Goal: Contribute content

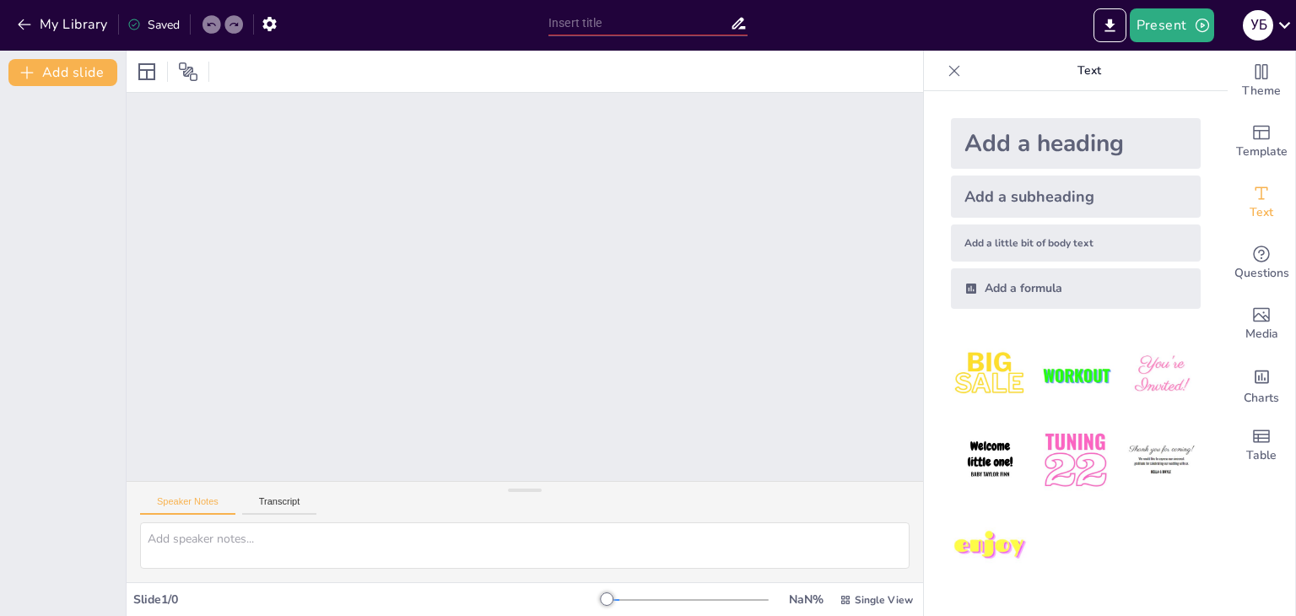
click at [642, 357] on div at bounding box center [525, 287] width 796 height 388
drag, startPoint x: 642, startPoint y: 357, endPoint x: 655, endPoint y: 313, distance: 45.9
click at [655, 313] on div at bounding box center [525, 287] width 796 height 388
click at [331, 547] on textarea at bounding box center [524, 545] width 769 height 46
click at [638, 599] on div at bounding box center [687, 600] width 162 height 2
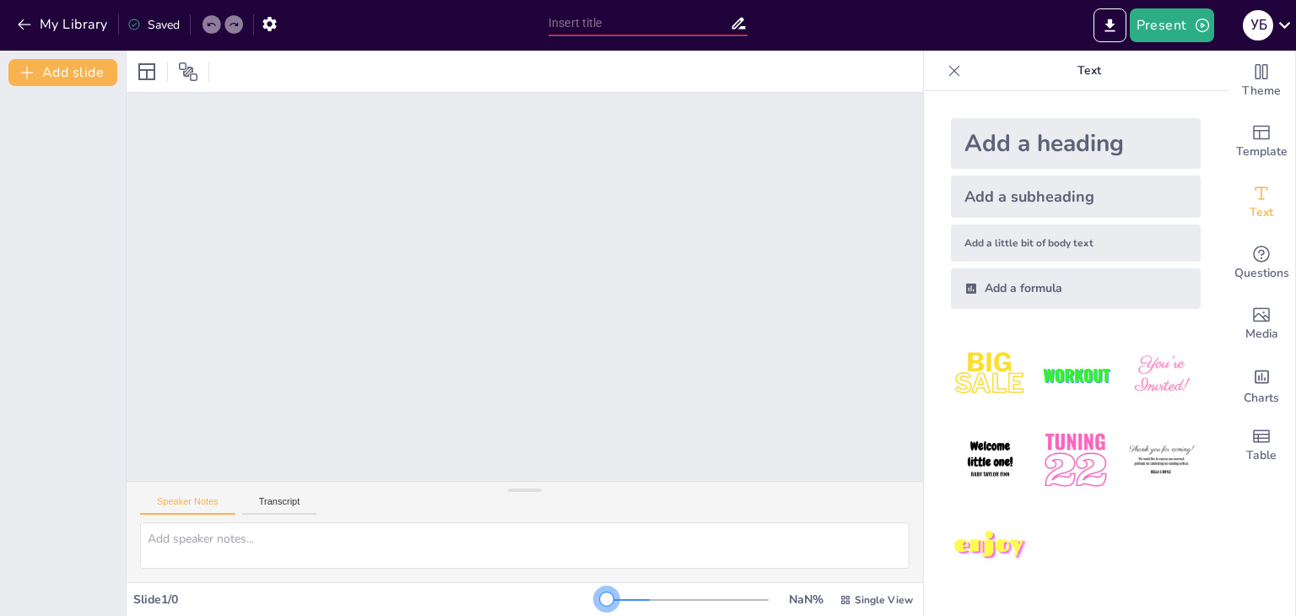
click at [638, 599] on div at bounding box center [687, 600] width 162 height 2
click at [669, 601] on div at bounding box center [687, 599] width 162 height 13
click at [125, 471] on div at bounding box center [125, 333] width 7 height 565
click at [589, 181] on div at bounding box center [525, 287] width 796 height 388
click at [60, 77] on button "Add slide" at bounding box center [62, 72] width 109 height 27
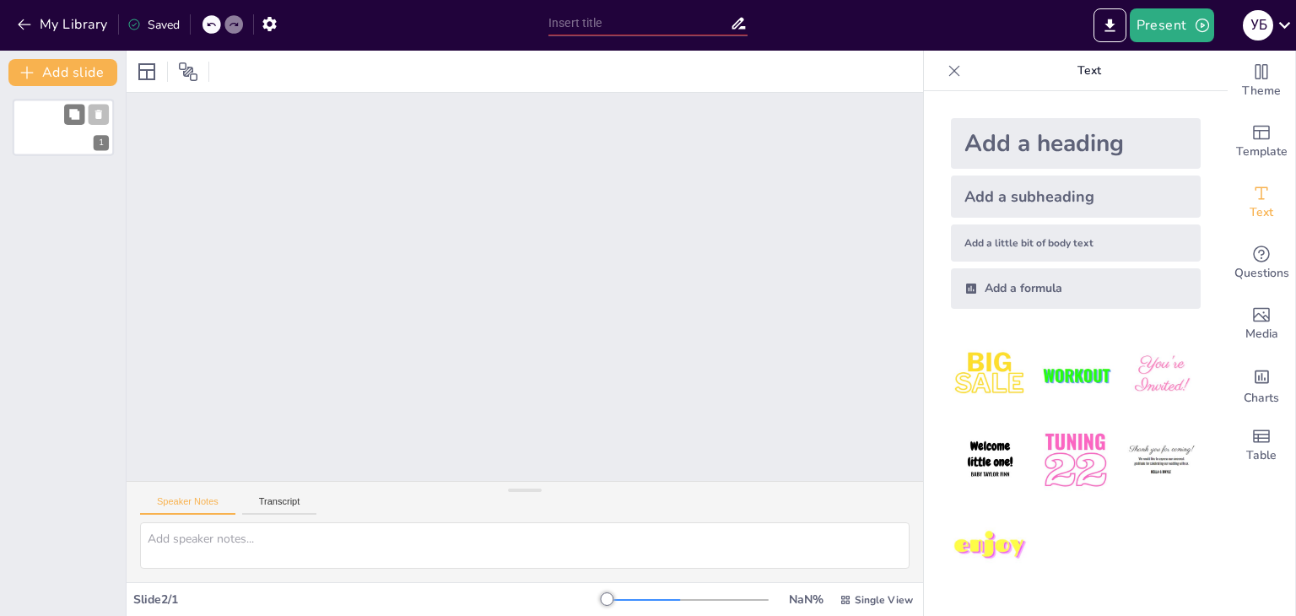
click at [61, 121] on div "1" at bounding box center [63, 127] width 101 height 57
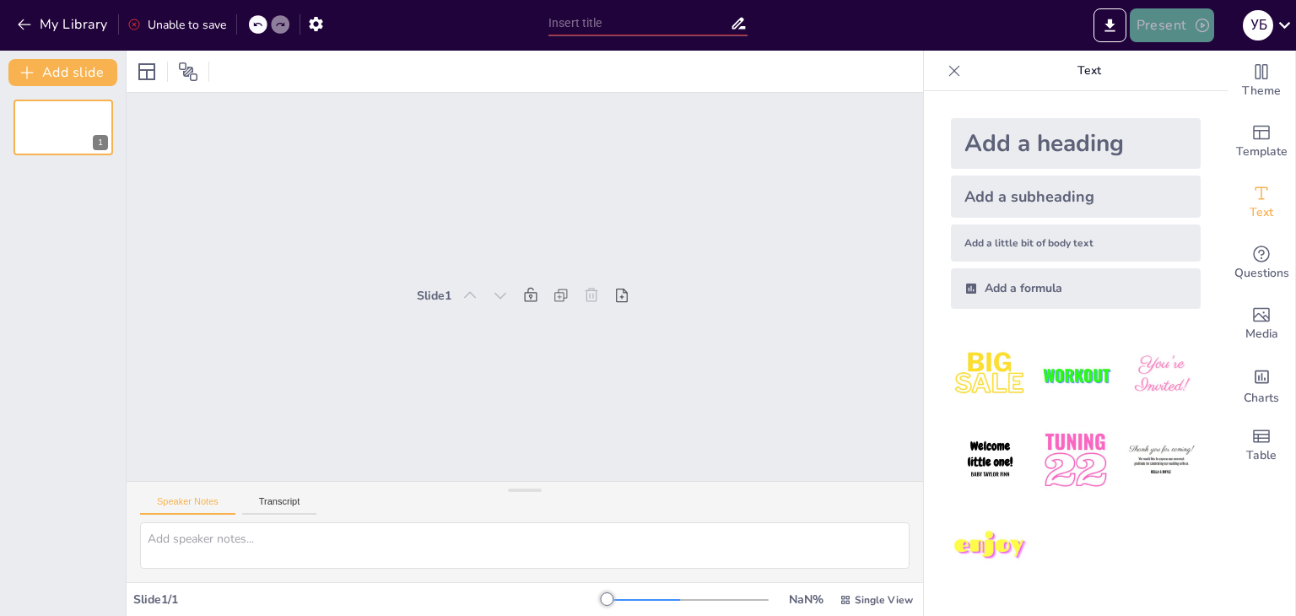
click at [1164, 28] on button "Present" at bounding box center [1171, 25] width 84 height 34
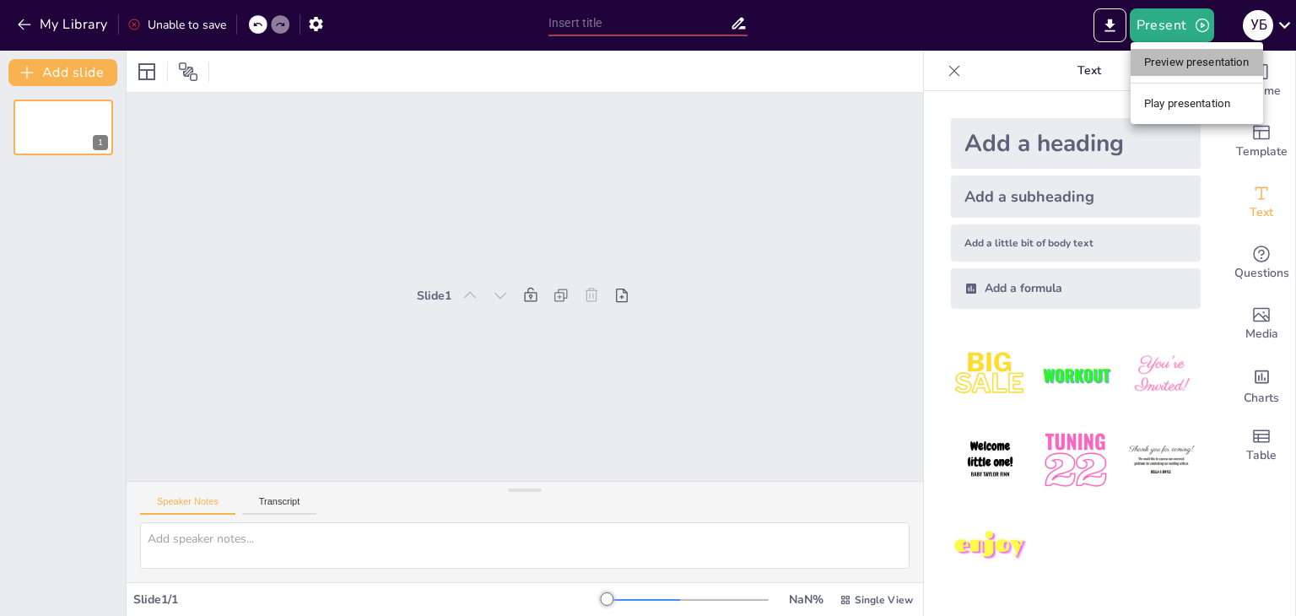
click at [1174, 68] on li "Preview presentation" at bounding box center [1196, 62] width 132 height 27
